Goal: Task Accomplishment & Management: Complete application form

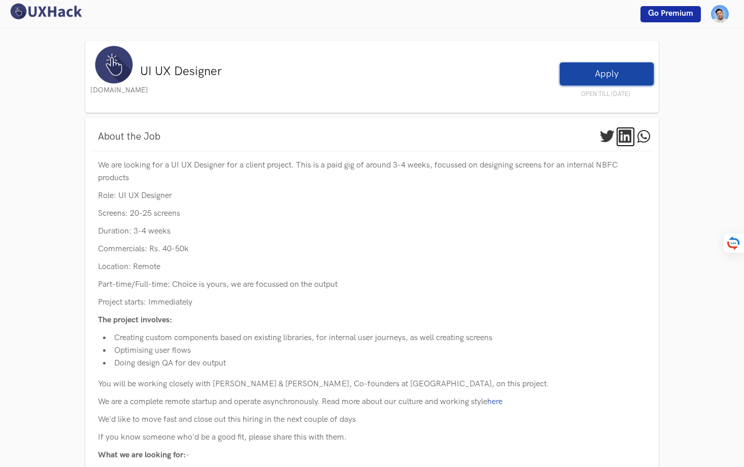
click at [624, 134] on icon at bounding box center [623, 136] width 9 height 15
drag, startPoint x: 143, startPoint y: 86, endPoint x: 97, endPoint y: 87, distance: 46.2
click at [97, 87] on ul "[DOMAIN_NAME] UI UX Designer Apply OPEN TILL [DATE]" at bounding box center [371, 74] width 563 height 57
copy ul "[DOMAIN_NAME] UI UX Designer"
